Goal: Use online tool/utility: Utilize a website feature to perform a specific function

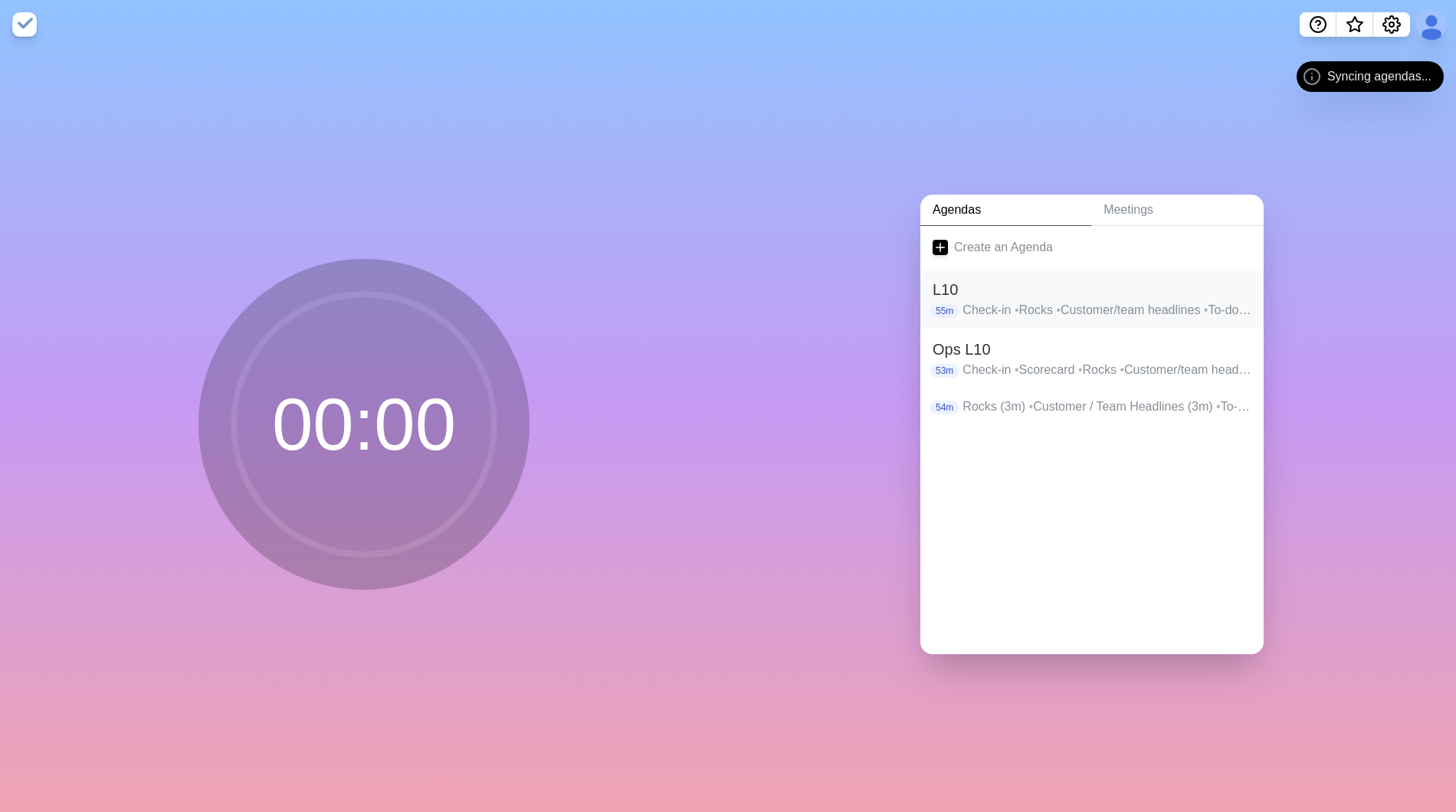
click at [995, 303] on p "Check-in • Rocks • Customer/team headlines • To-do list • IDS • Wrap up" at bounding box center [1107, 310] width 289 height 19
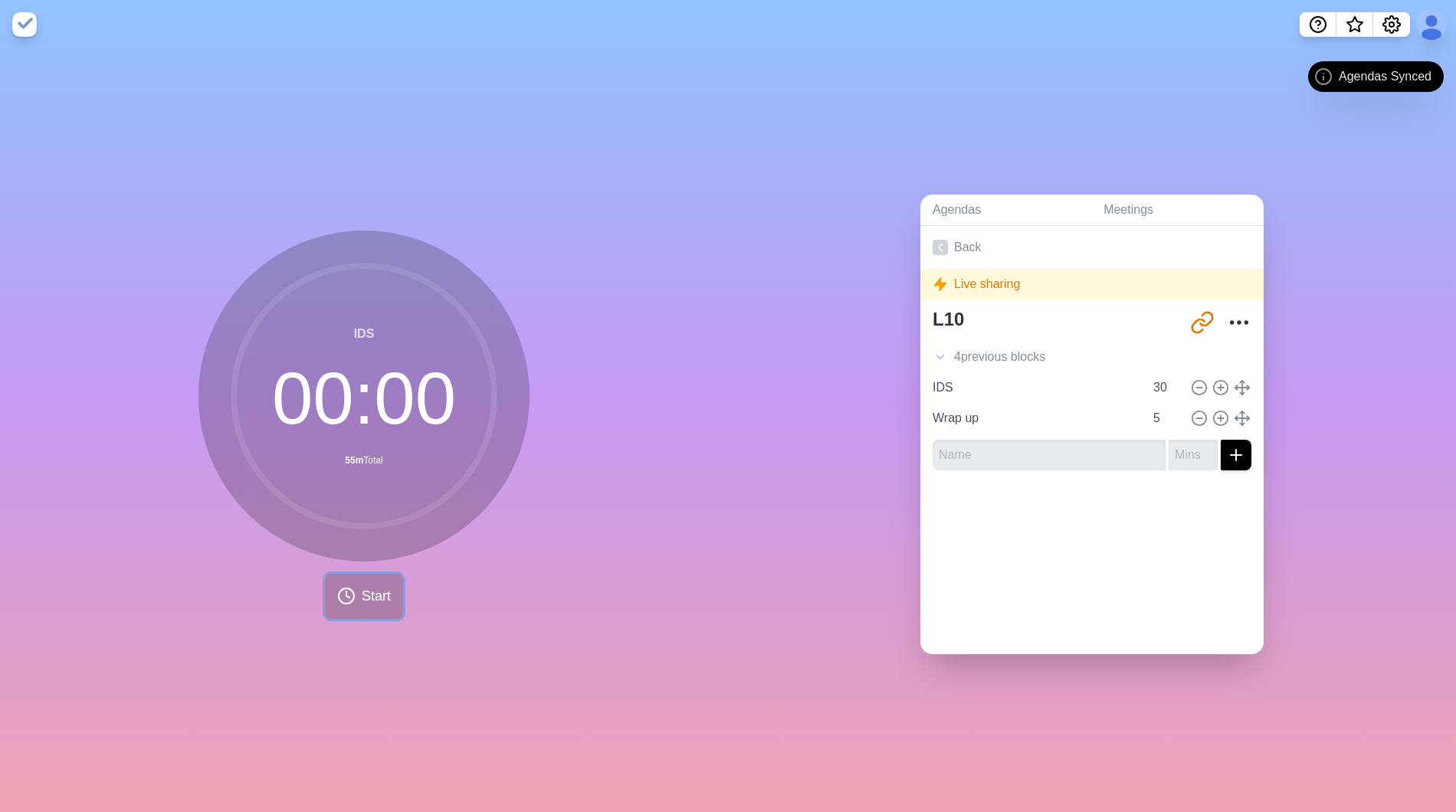
click at [371, 586] on span "Start" at bounding box center [376, 596] width 29 height 20
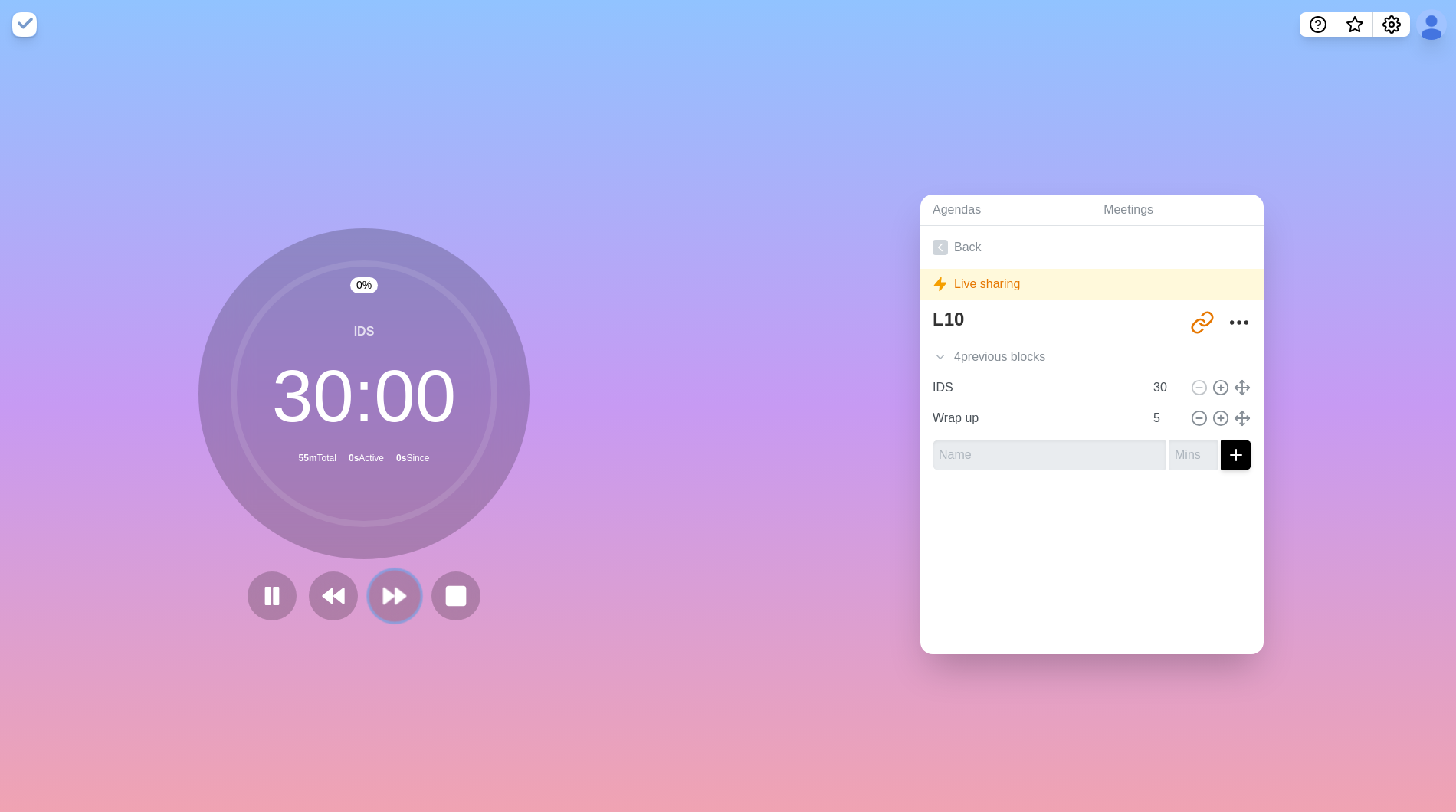
click at [395, 589] on polygon at bounding box center [400, 596] width 10 height 16
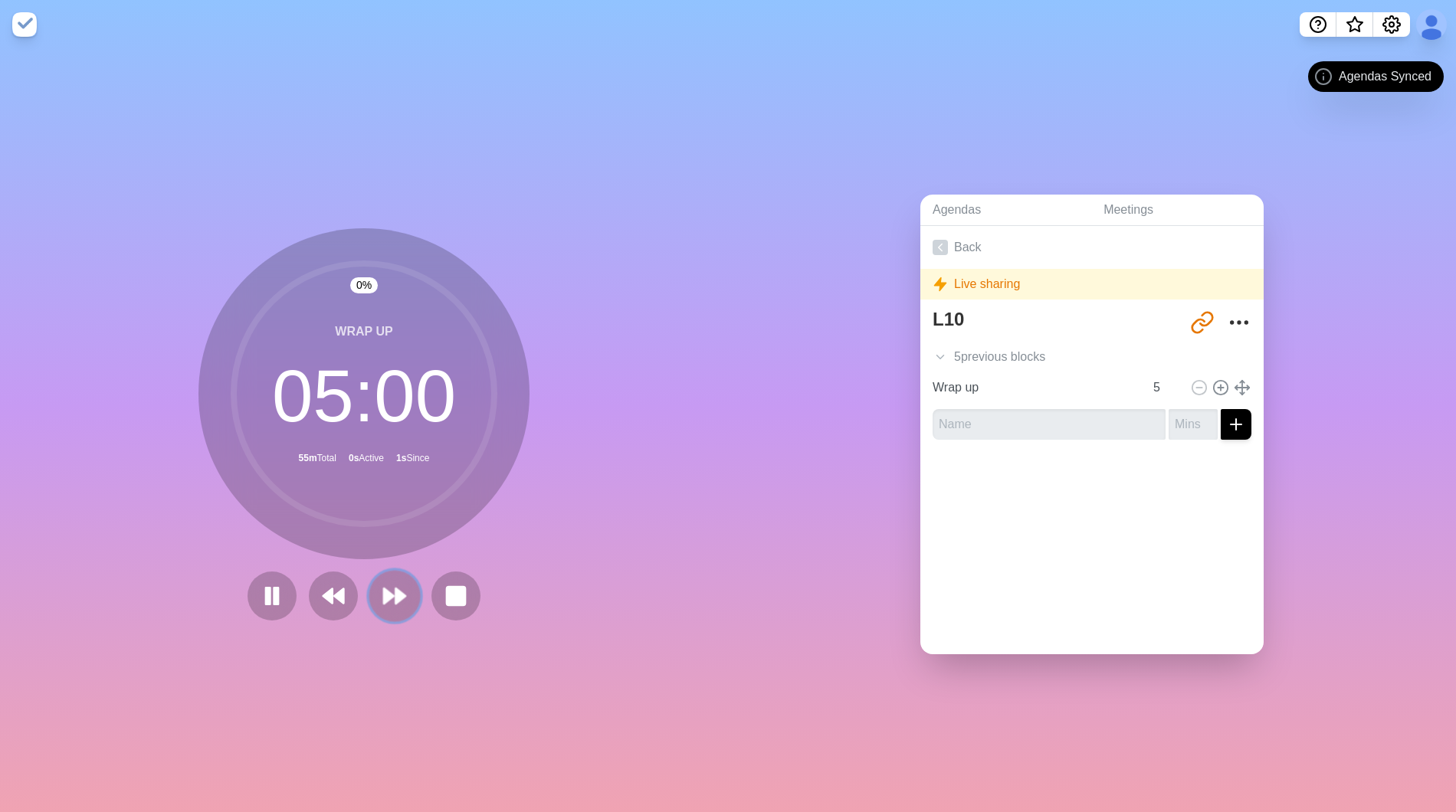
click at [395, 592] on polygon at bounding box center [400, 596] width 10 height 16
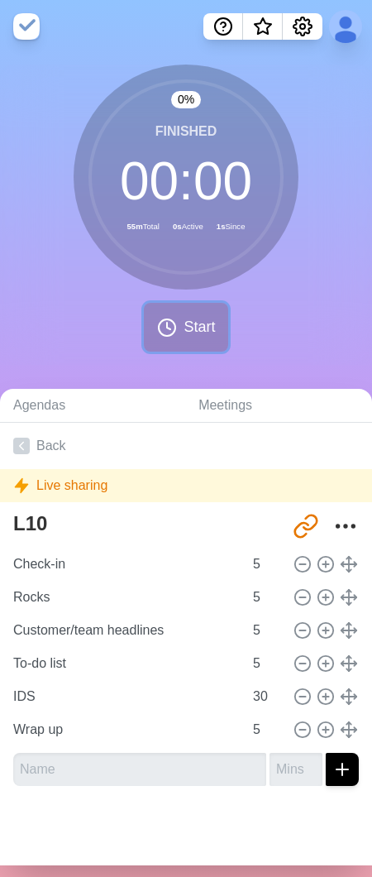
click at [184, 335] on span "Start" at bounding box center [199, 327] width 31 height 22
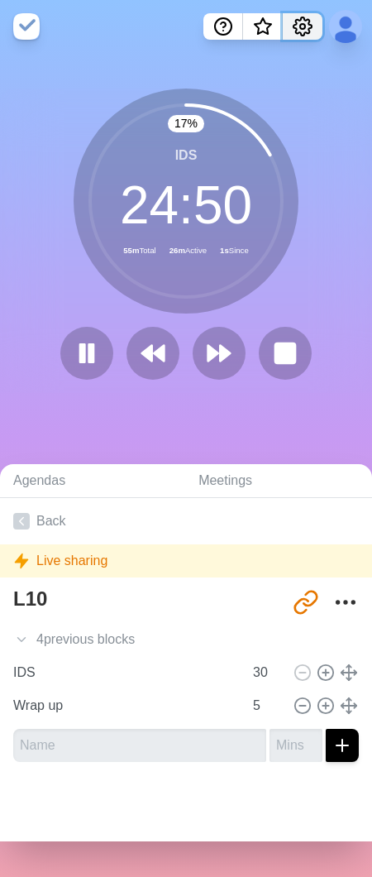
click at [305, 27] on circle "Settings" at bounding box center [302, 26] width 5 height 5
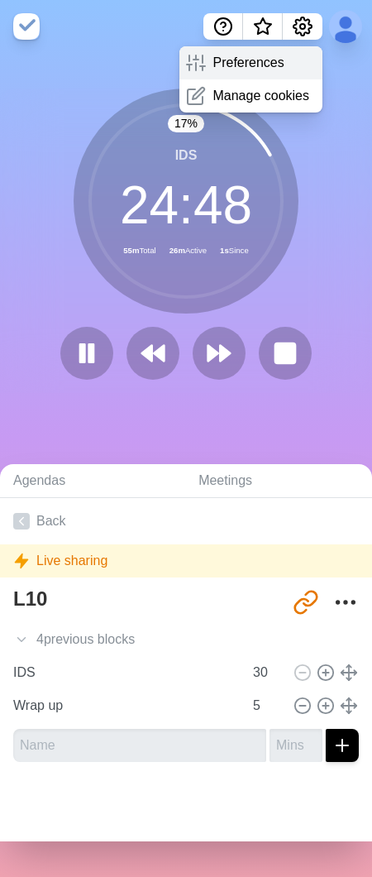
click at [223, 59] on p "Preferences" at bounding box center [248, 63] width 71 height 20
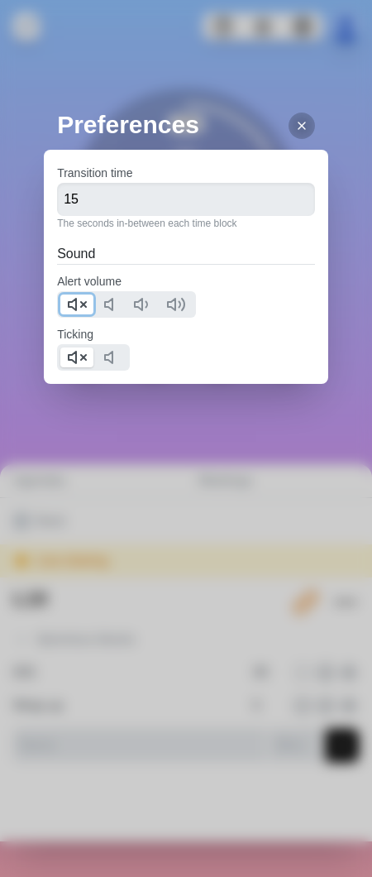
click at [82, 305] on icon at bounding box center [77, 305] width 20 height 20
click at [74, 361] on polygon at bounding box center [72, 358] width 7 height 12
click at [238, 444] on div "Preferences Transition time 15 The seconds in-between each time block Sound Ale…" at bounding box center [186, 278] width 285 height 344
click at [289, 124] on div at bounding box center [302, 126] width 26 height 26
